Goal: Navigation & Orientation: Find specific page/section

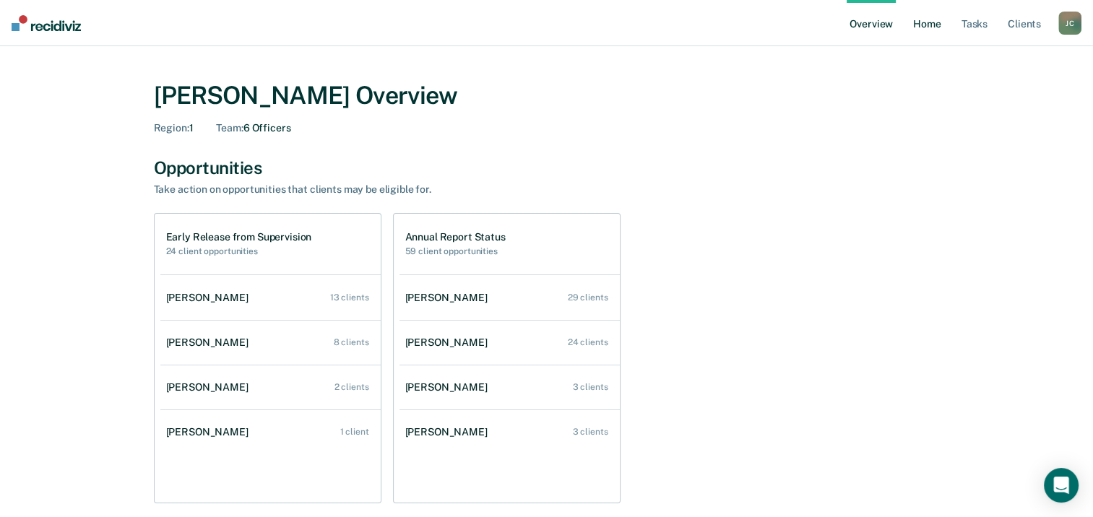
click at [937, 33] on link "Home" at bounding box center [927, 23] width 33 height 46
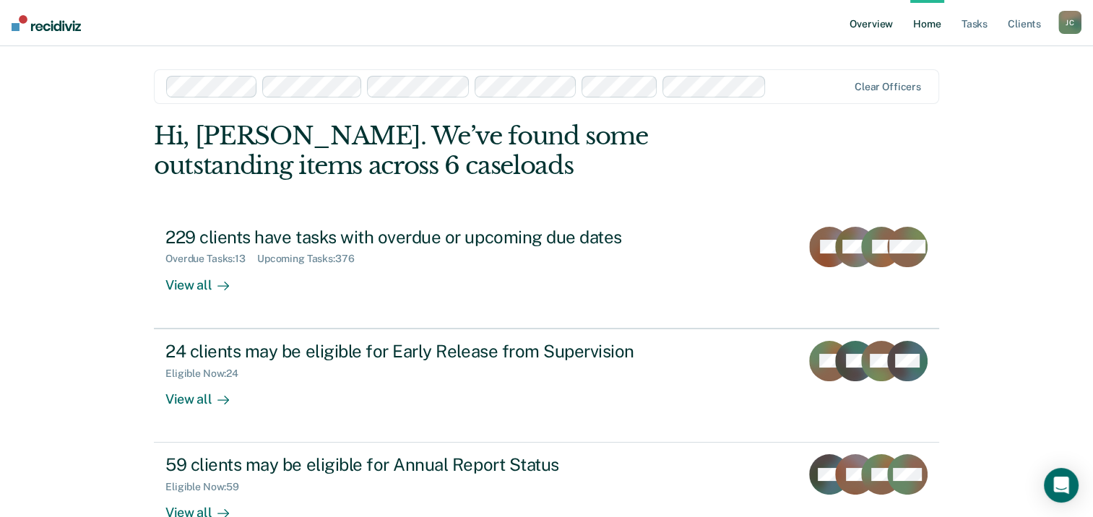
click at [864, 33] on link "Overview" at bounding box center [871, 23] width 49 height 46
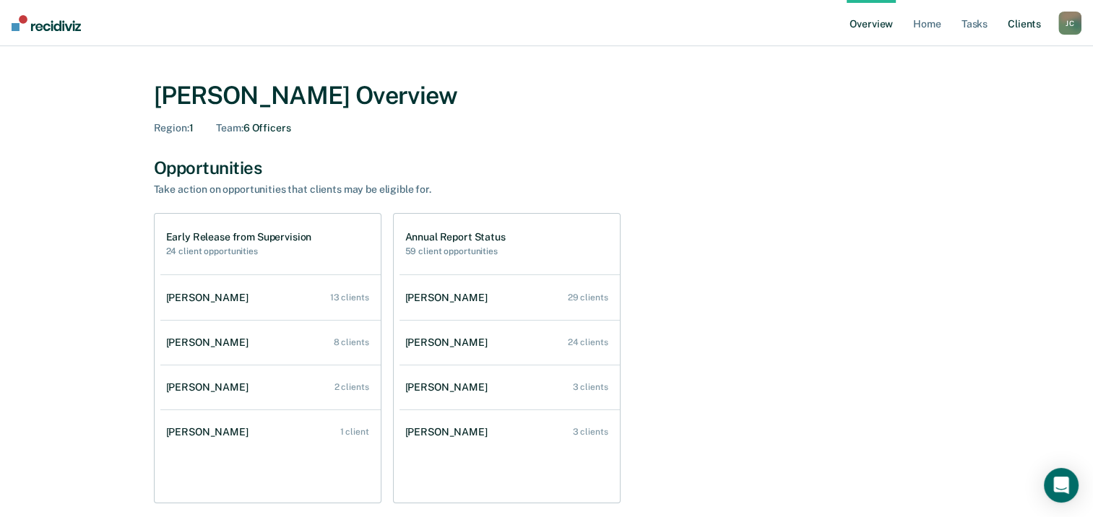
click at [1020, 29] on link "Client s" at bounding box center [1024, 23] width 39 height 46
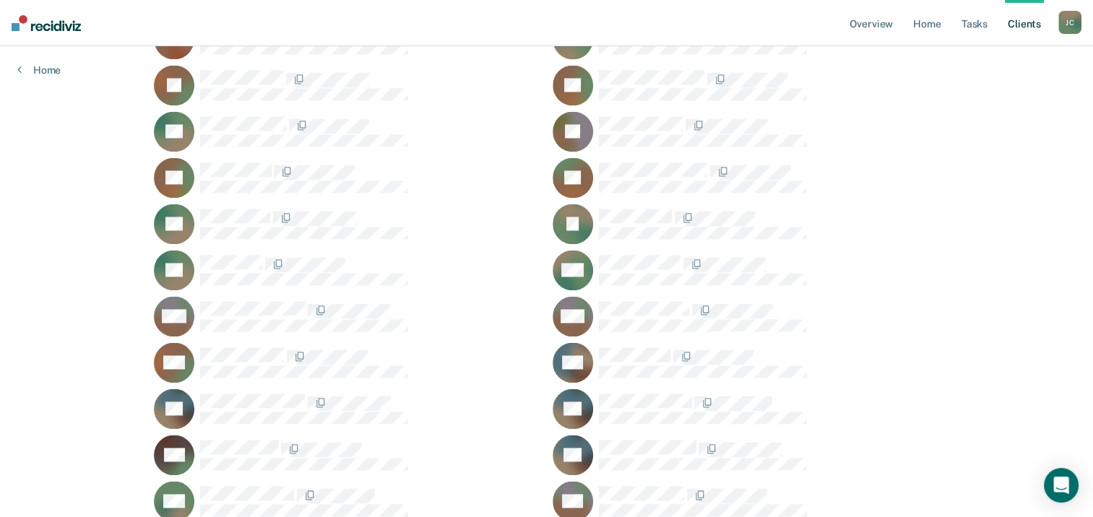
scroll to position [7949, 0]
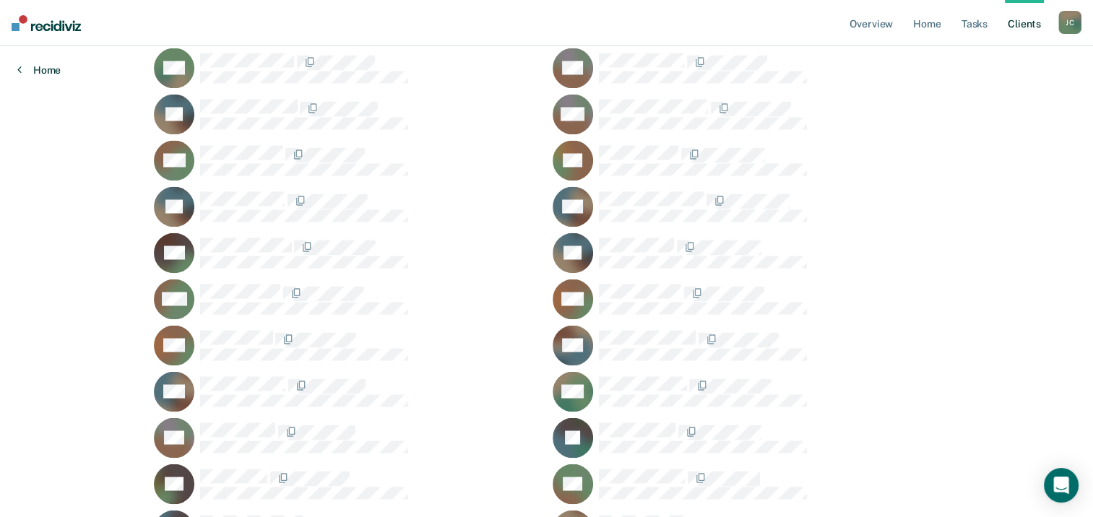
click at [50, 72] on link "Home" at bounding box center [38, 70] width 43 height 13
